Goal: Information Seeking & Learning: Learn about a topic

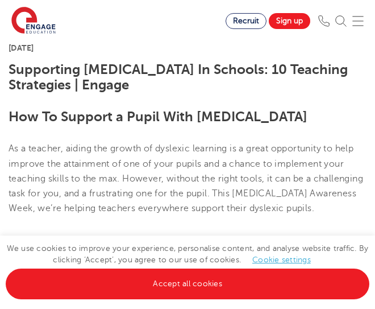
scroll to position [244, 0]
click at [285, 260] on link "Cookie settings" at bounding box center [281, 259] width 59 height 9
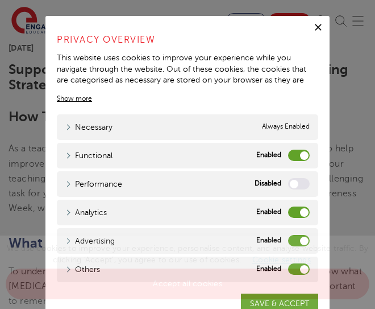
click at [298, 152] on label "Functional" at bounding box center [299, 154] width 22 height 11
click at [0, 0] on input "Functional" at bounding box center [0, 0] width 0 height 0
click at [298, 214] on label "Analytics" at bounding box center [299, 211] width 22 height 11
click at [0, 0] on input "Analytics" at bounding box center [0, 0] width 0 height 0
click at [298, 248] on span "We use cookies to improve your experience, personalise content, and analyse web…" at bounding box center [188, 266] width 364 height 44
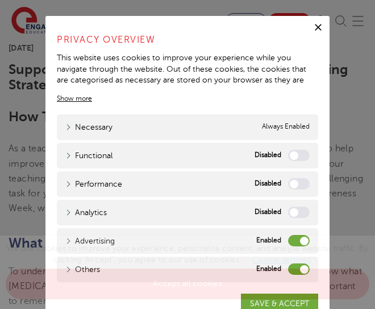
click at [297, 239] on div "We use cookies to improve your experience, personalise content, and analyse web…" at bounding box center [187, 271] width 375 height 73
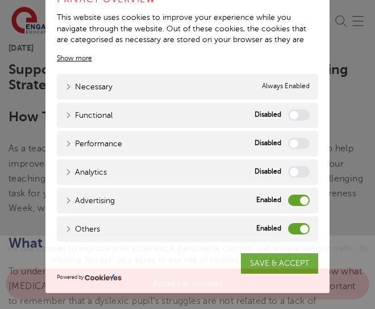
click at [299, 229] on label "Others" at bounding box center [299, 228] width 22 height 11
click at [0, 0] on input "Others" at bounding box center [0, 0] width 0 height 0
click at [302, 196] on label "Advertising" at bounding box center [299, 199] width 22 height 11
click at [0, 0] on input "Advertising" at bounding box center [0, 0] width 0 height 0
click at [273, 260] on link "Cookie settings" at bounding box center [281, 259] width 59 height 9
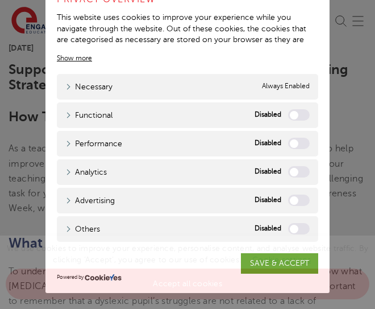
click at [273, 260] on link "Cookie settings" at bounding box center [281, 259] width 59 height 9
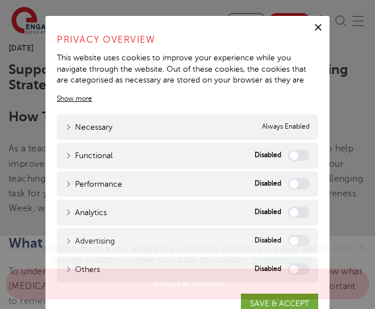
click at [317, 24] on icon "button" at bounding box center [318, 27] width 11 height 11
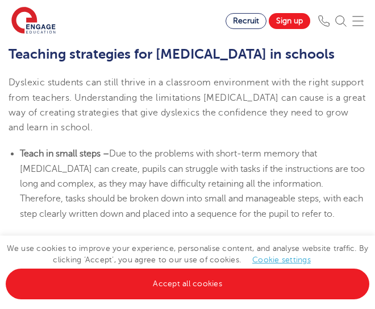
scroll to position [2145, 0]
